Goal: Transaction & Acquisition: Purchase product/service

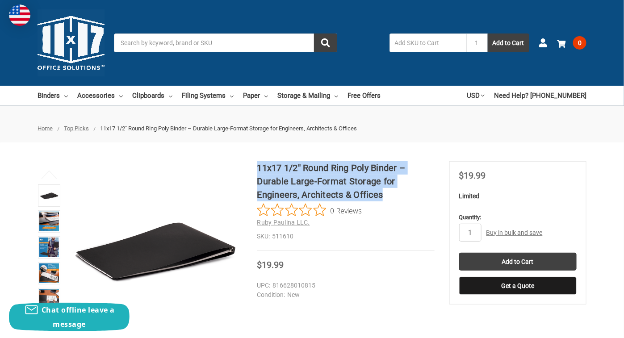
drag, startPoint x: 257, startPoint y: 166, endPoint x: 410, endPoint y: 193, distance: 155.4
click at [410, 193] on h1 "11x17 1/2" Round Ring Poly Binder – Durable Large-Format Storage for Engineers,…" at bounding box center [345, 181] width 177 height 40
copy h1 "11x17 1/2" Round Ring Poly Binder – Durable Large-Format Storage for Engineers,…"
click at [50, 248] on img at bounding box center [49, 247] width 20 height 20
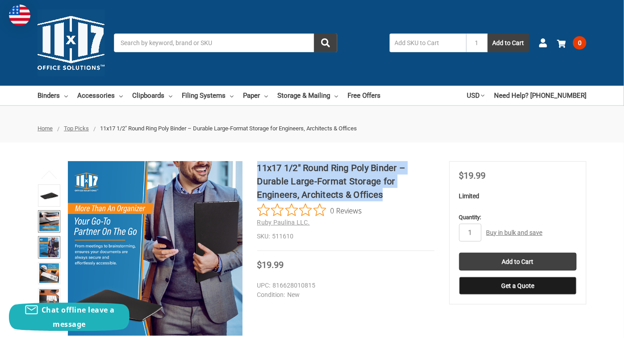
click at [49, 222] on img at bounding box center [49, 222] width 20 height 20
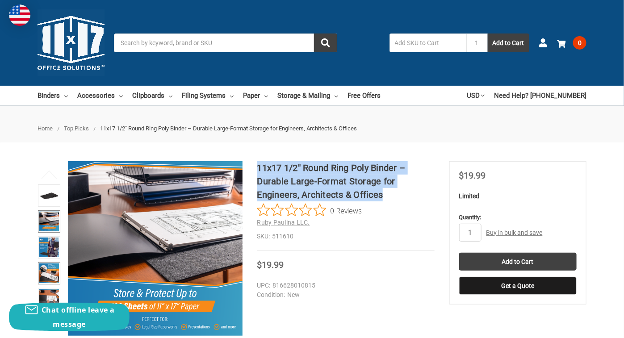
click at [52, 273] on img at bounding box center [49, 273] width 20 height 20
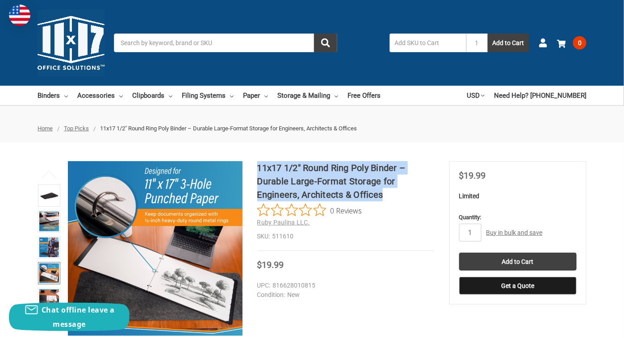
click at [49, 267] on img at bounding box center [49, 273] width 20 height 20
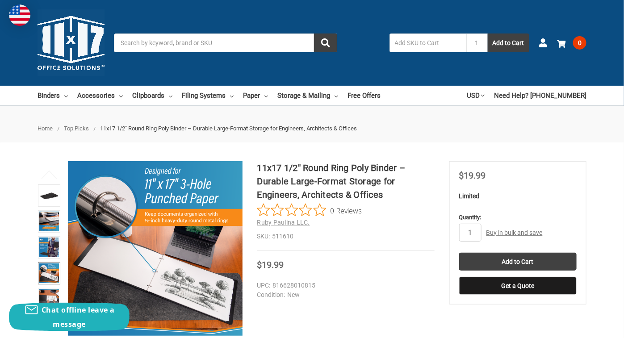
click at [383, 213] on div "0 Reviews" at bounding box center [345, 210] width 177 height 13
